Goal: Task Accomplishment & Management: Manage account settings

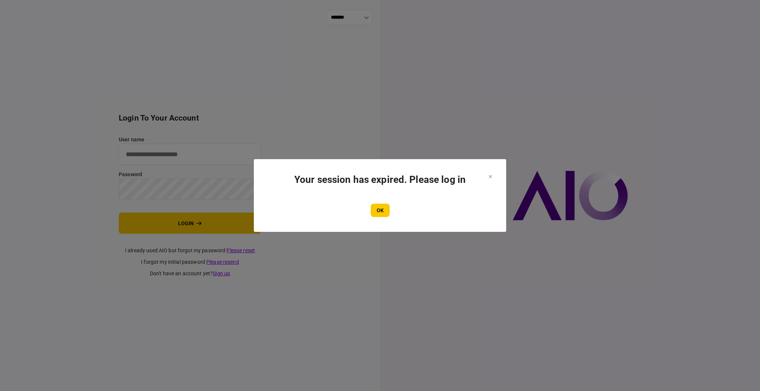
drag, startPoint x: 377, startPoint y: 209, endPoint x: 369, endPoint y: 201, distance: 11.0
click at [377, 208] on button "OK" at bounding box center [380, 210] width 19 height 13
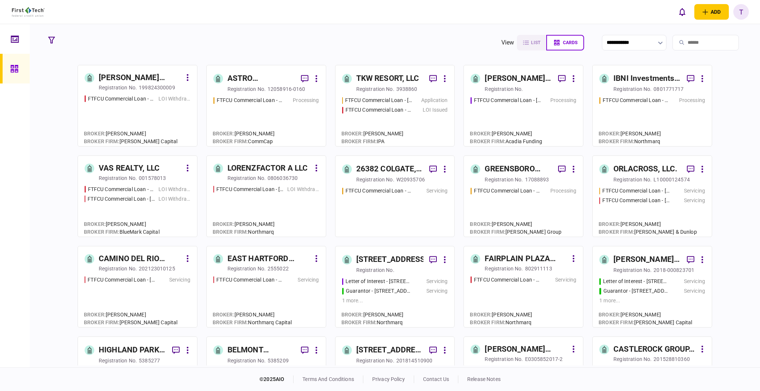
click at [244, 76] on div "ASTRO PROPERTIES LLC" at bounding box center [262, 79] width 68 height 12
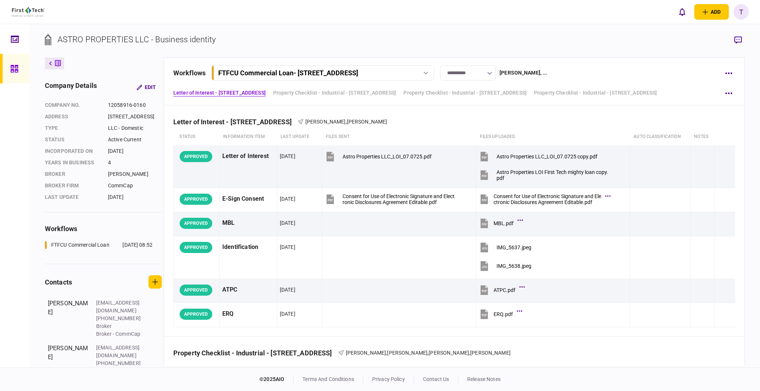
click at [431, 73] on div at bounding box center [425, 73] width 11 height 3
click at [408, 72] on div "FTFCU Commercial Loan - 1650 S Carbon Ave Price UT" at bounding box center [314, 73] width 192 height 8
drag, startPoint x: 387, startPoint y: 71, endPoint x: 346, endPoint y: 72, distance: 41.2
click at [349, 72] on div "FTFCU Commercial Loan - 1650 S Carbon Ave Price UT" at bounding box center [314, 73] width 192 height 8
drag, startPoint x: 302, startPoint y: 72, endPoint x: 310, endPoint y: 72, distance: 7.4
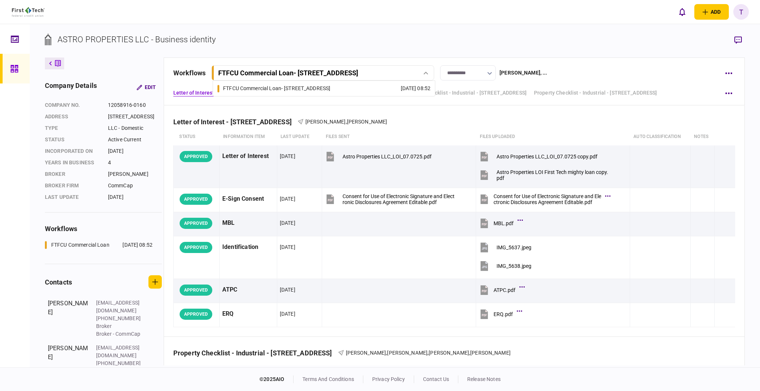
click at [310, 72] on div "FTFCU Commercial Loan - 1650 S Carbon Ave Price UT" at bounding box center [288, 73] width 140 height 8
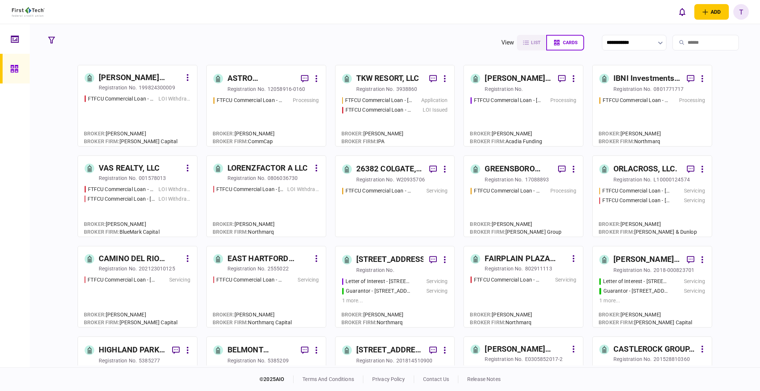
click at [636, 81] on div "IBNI Investments, LLC" at bounding box center [648, 79] width 68 height 12
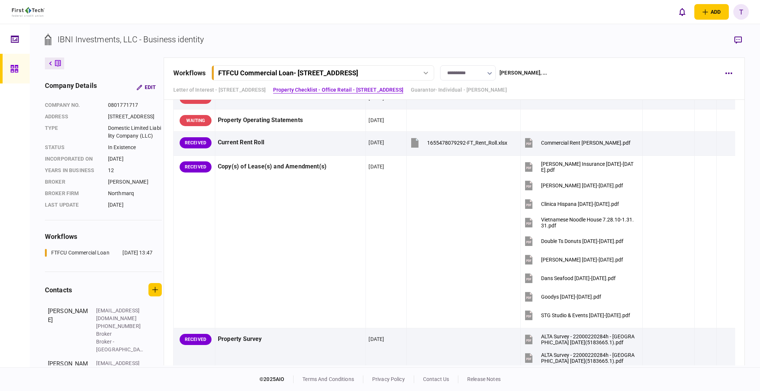
scroll to position [594, 0]
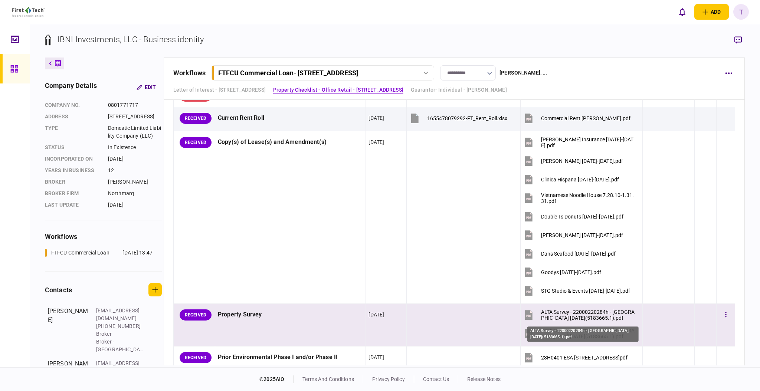
click at [600, 314] on div "ALTA Survey - 22000220284h - Northeast Square 08-15-2023(5183665.1).pdf" at bounding box center [588, 315] width 95 height 12
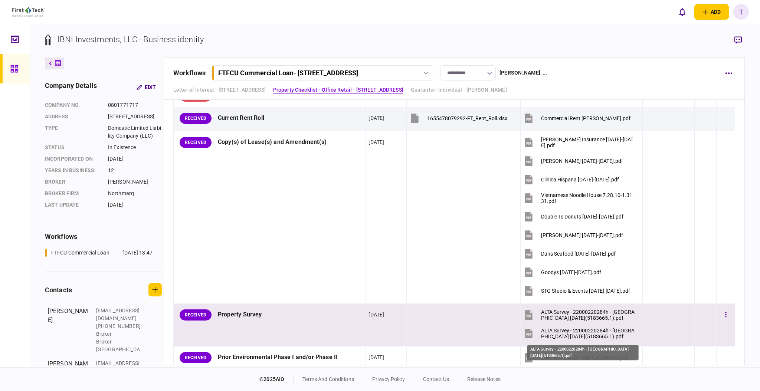
click at [553, 331] on div "ALTA Survey - 22000220284h - Northeast Square 08-15-2023(5183665.1).pdf" at bounding box center [588, 334] width 95 height 12
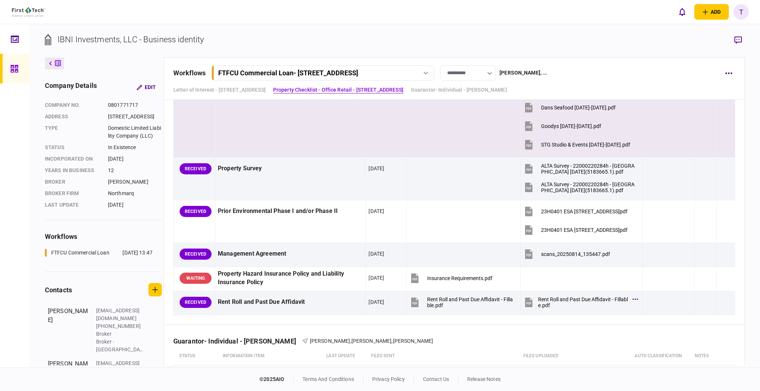
scroll to position [743, 0]
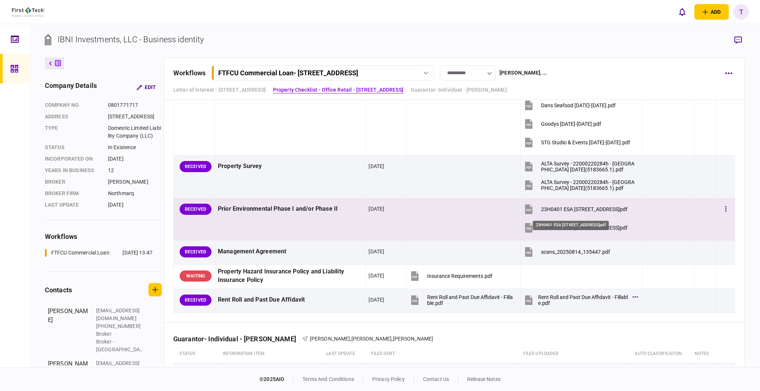
click at [555, 207] on div "23H0401 ESA 16 Uvalde Rd Houston TX 77015.pdf" at bounding box center [584, 209] width 87 height 6
click at [544, 228] on div "23H0401 ESA 16 Uvalde Rd Houston TX 77015.pdf" at bounding box center [584, 228] width 87 height 6
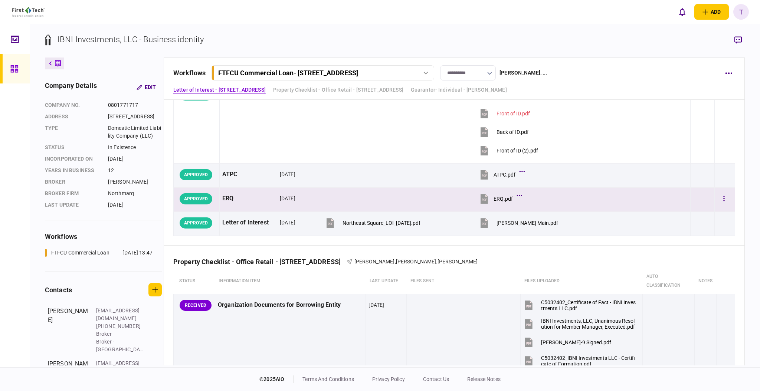
scroll to position [198, 0]
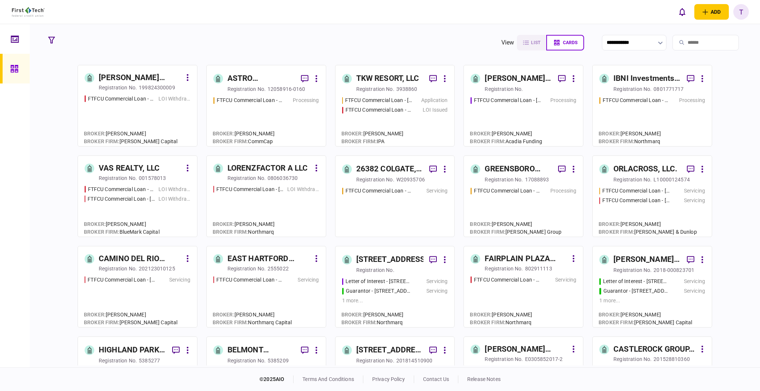
click at [632, 79] on div "IBNI Investments, LLC" at bounding box center [648, 79] width 68 height 12
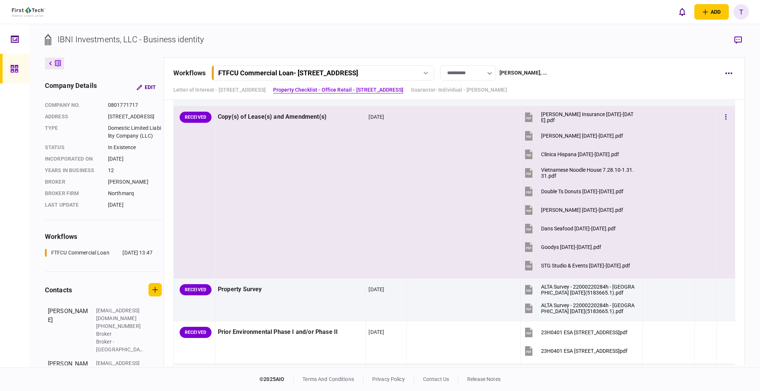
scroll to position [643, 0]
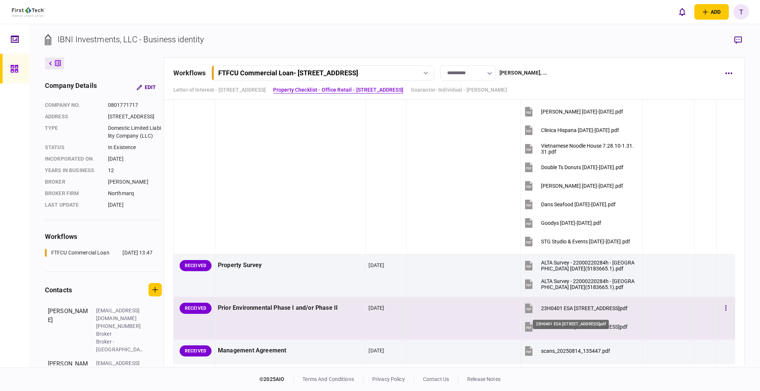
click at [562, 307] on div "23H0401 ESA 16 Uvalde Rd Houston TX 77015.pdf" at bounding box center [584, 309] width 87 height 6
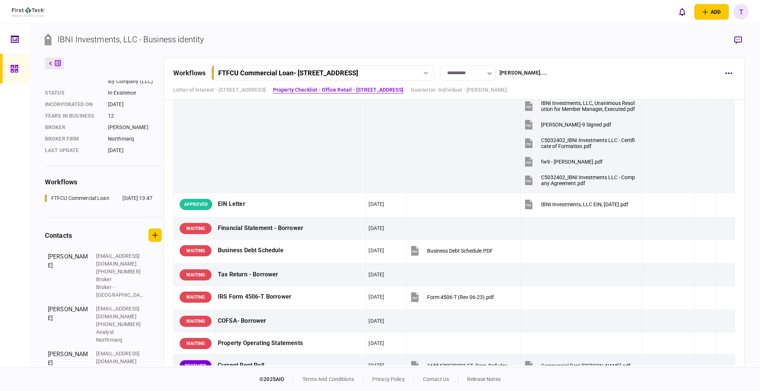
scroll to position [59, 0]
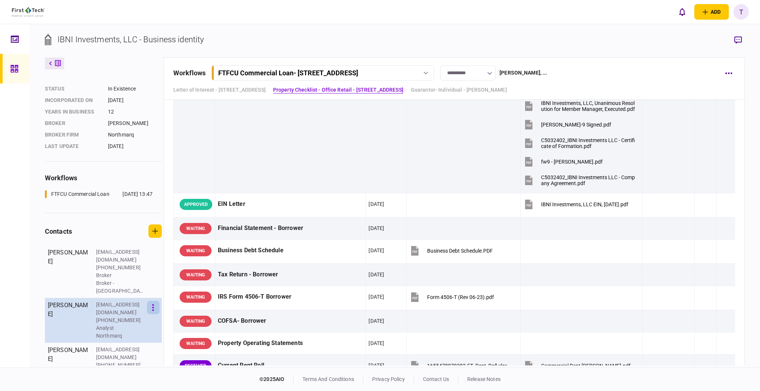
click at [153, 307] on icon "button" at bounding box center [153, 307] width 1 height 7
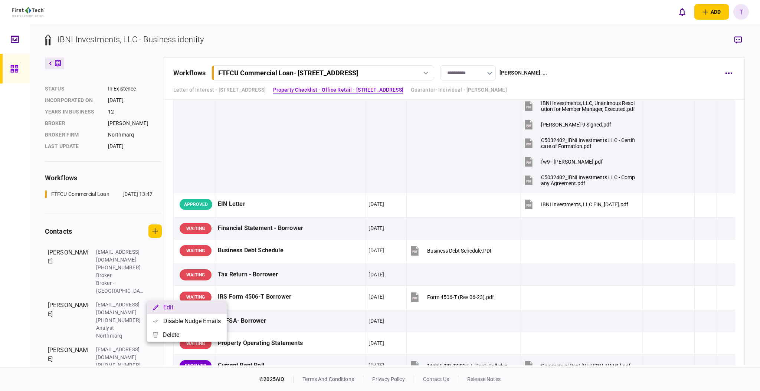
click at [167, 307] on button "Edit" at bounding box center [187, 308] width 80 height 14
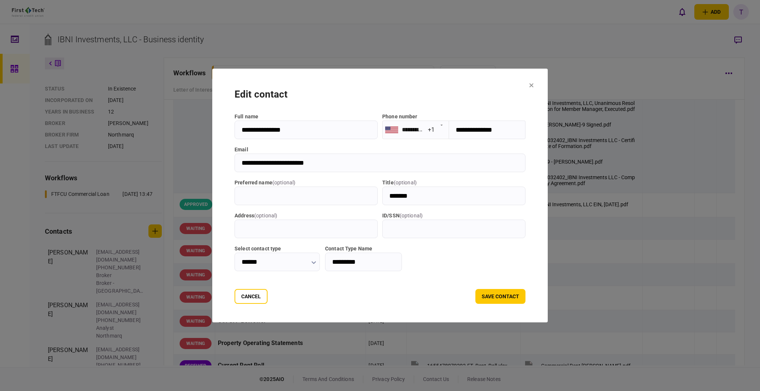
drag, startPoint x: 305, startPoint y: 163, endPoint x: 228, endPoint y: 163, distance: 77.2
click at [235, 163] on input "**********" at bounding box center [380, 163] width 291 height 19
click at [548, 87] on section "**********" at bounding box center [380, 196] width 336 height 254
click at [534, 85] on icon at bounding box center [531, 85] width 4 height 4
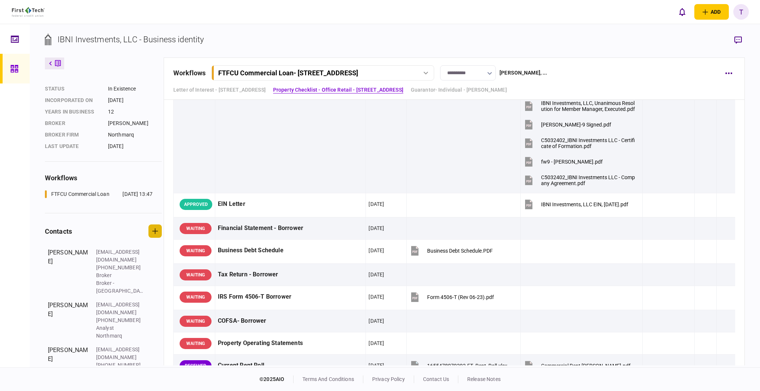
click at [156, 234] on icon "button" at bounding box center [155, 231] width 6 height 6
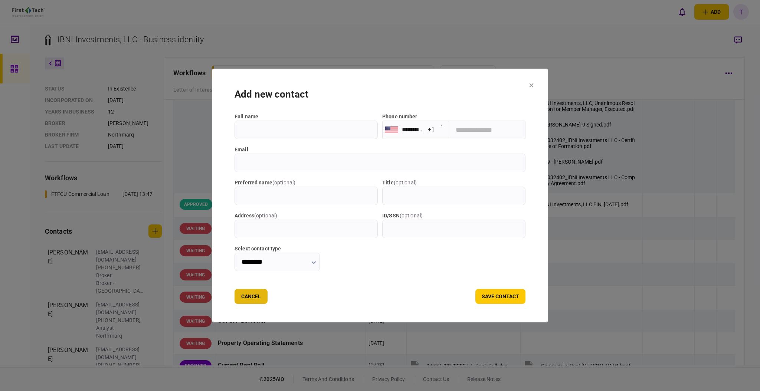
click at [245, 294] on button "Cancel" at bounding box center [251, 296] width 33 height 15
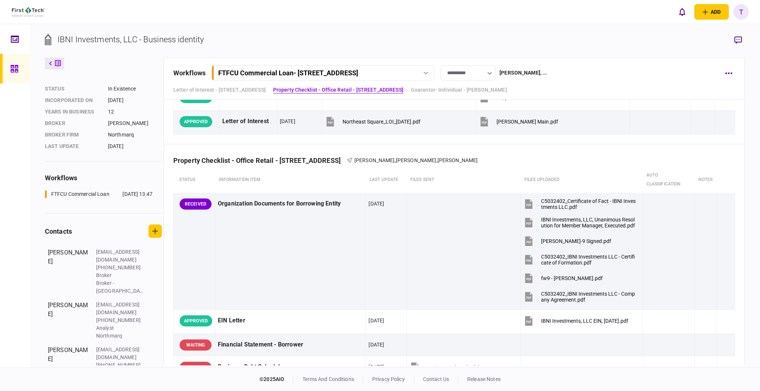
scroll to position [247, 0]
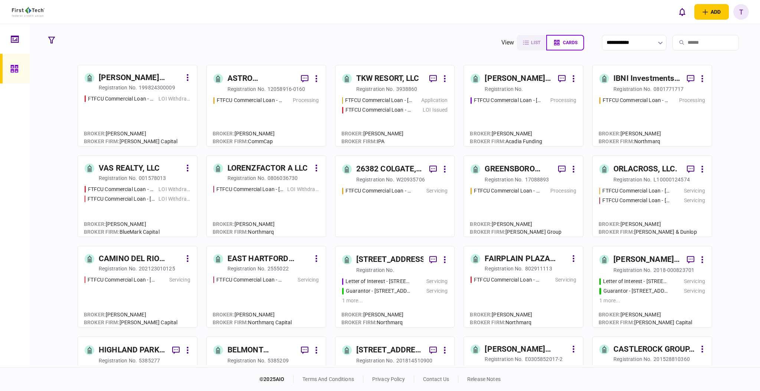
click at [248, 79] on div "ASTRO PROPERTIES LLC" at bounding box center [262, 79] width 68 height 12
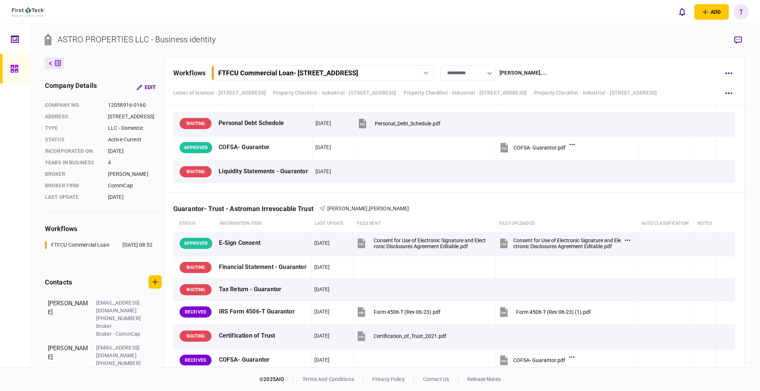
scroll to position [1733, 0]
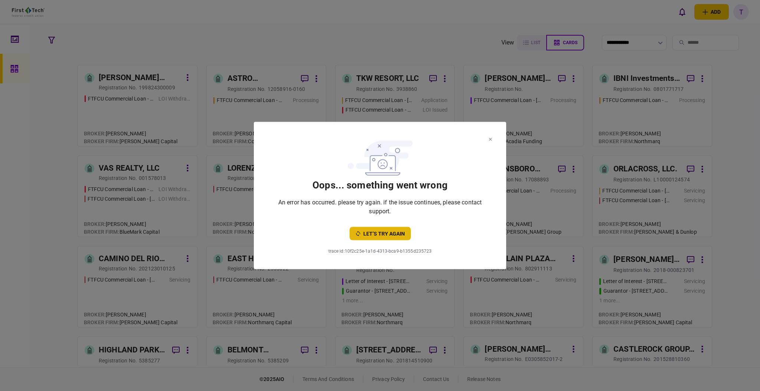
click at [392, 231] on button "let’s try again" at bounding box center [380, 233] width 61 height 13
click at [390, 231] on button "let’s try again" at bounding box center [380, 233] width 61 height 13
click at [488, 138] on section "oops... something went wrong An error has occurred. please try again. if the is…" at bounding box center [380, 189] width 223 height 104
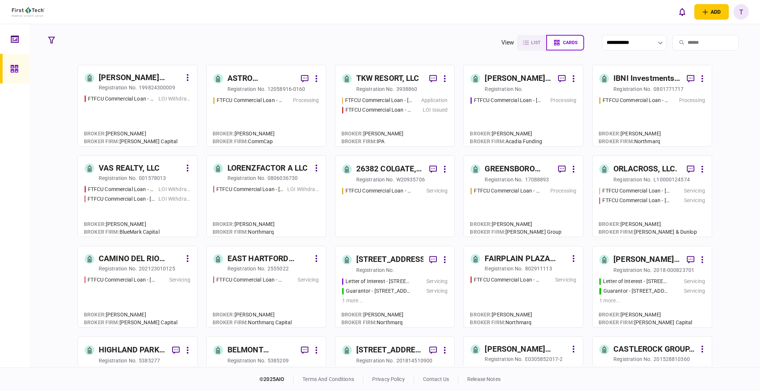
click at [239, 79] on div "ASTRO PROPERTIES LLC" at bounding box center [262, 79] width 68 height 12
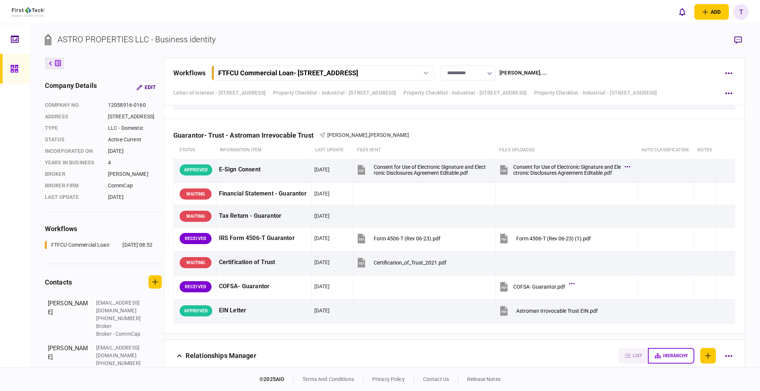
scroll to position [1832, 0]
